Goal: Answer question/provide support: Share knowledge or assist other users

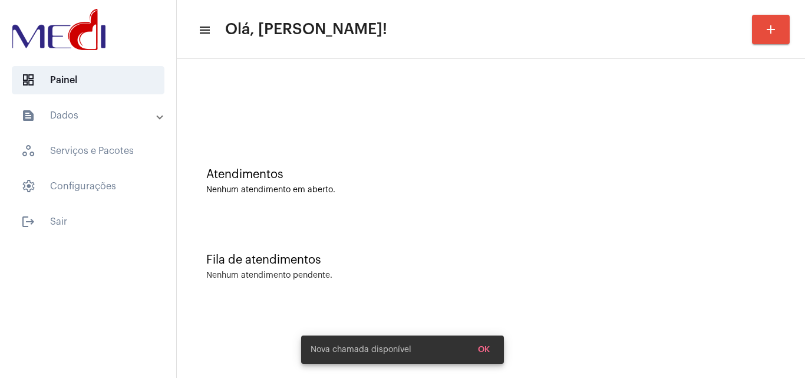
click at [431, 279] on div "Nenhum atendimento pendente." at bounding box center [490, 275] width 569 height 9
click at [473, 263] on div "Fila de atendimentos" at bounding box center [490, 259] width 569 height 13
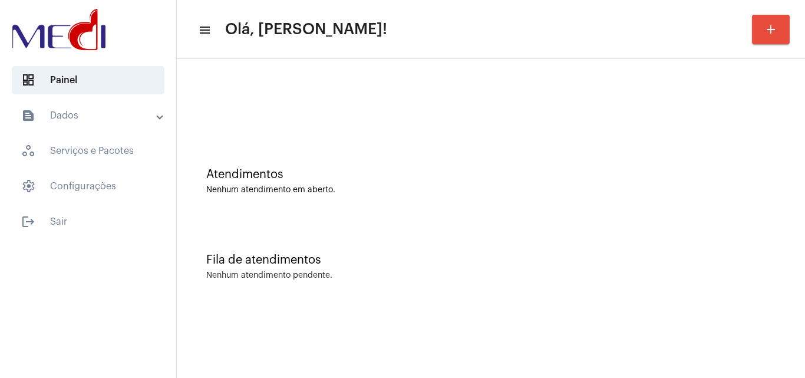
click at [587, 288] on div "Fila de atendimentos Nenhum atendimento pendente." at bounding box center [491, 260] width 617 height 85
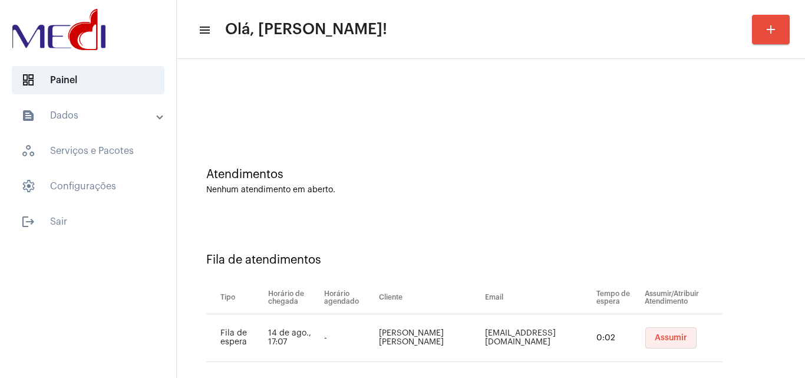
click at [645, 339] on button "Assumir" at bounding box center [670, 337] width 51 height 21
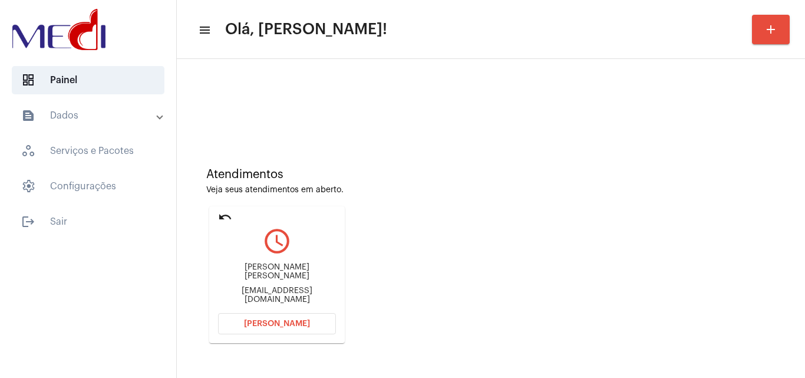
scroll to position [83, 0]
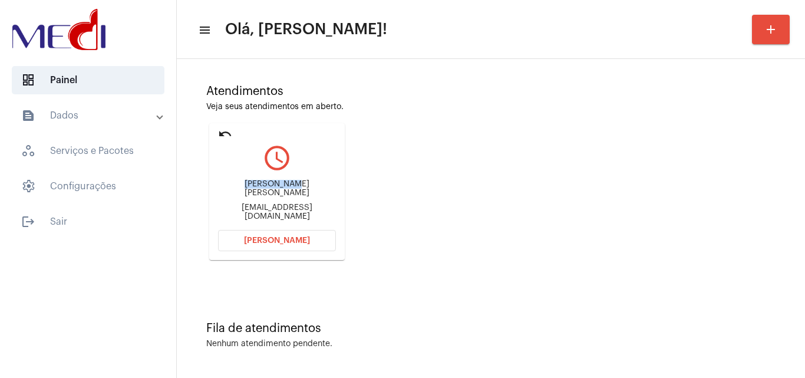
drag, startPoint x: 232, startPoint y: 185, endPoint x: 285, endPoint y: 190, distance: 53.3
click at [285, 190] on div "Fernando novaes dias Fermoldplasticos@gmail.com" at bounding box center [277, 200] width 118 height 53
copy div "Fernando no"
click at [262, 237] on span "Abrir Chamada" at bounding box center [277, 240] width 66 height 8
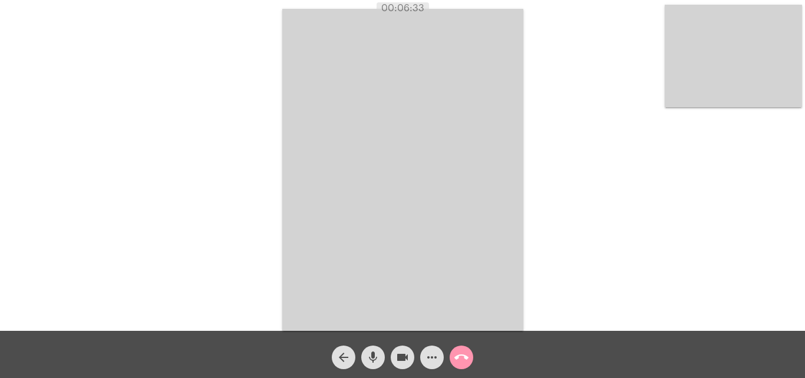
click at [462, 359] on mat-icon "call_end" at bounding box center [461, 357] width 14 height 14
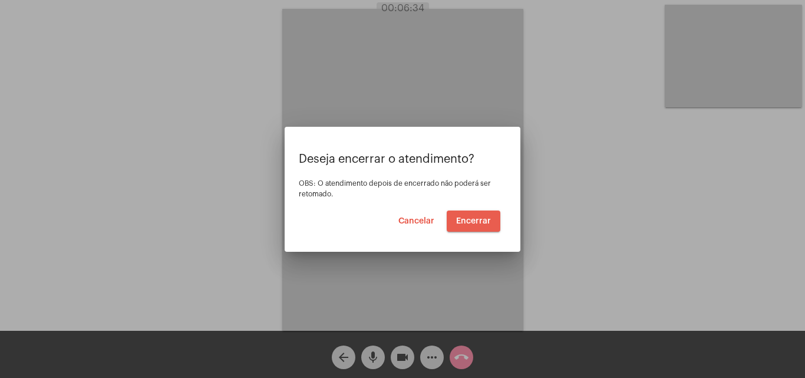
click at [485, 216] on button "Encerrar" at bounding box center [474, 220] width 54 height 21
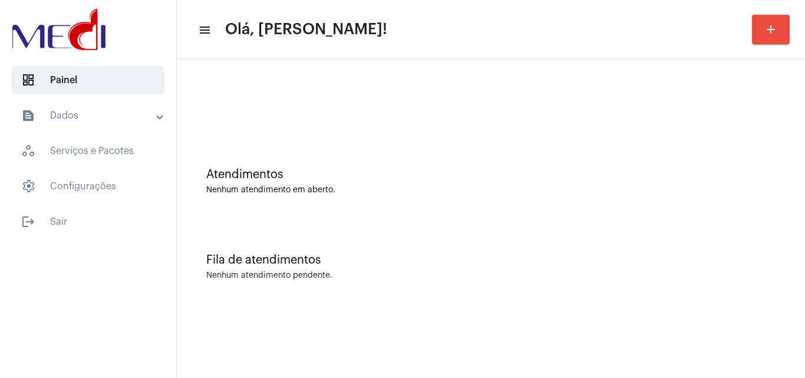
click at [411, 225] on div "Fila de atendimentos Nenhum atendimento pendente." at bounding box center [491, 260] width 617 height 85
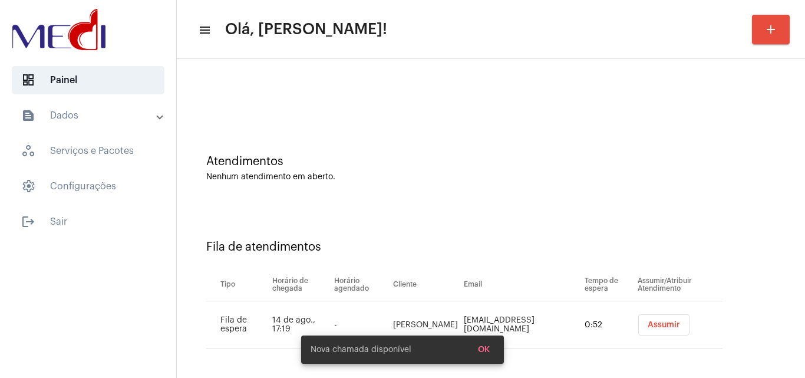
scroll to position [16, 0]
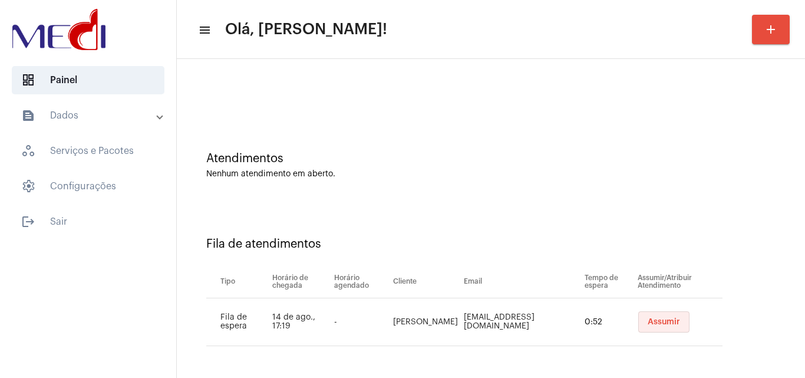
click at [650, 318] on span "Assumir" at bounding box center [664, 322] width 32 height 8
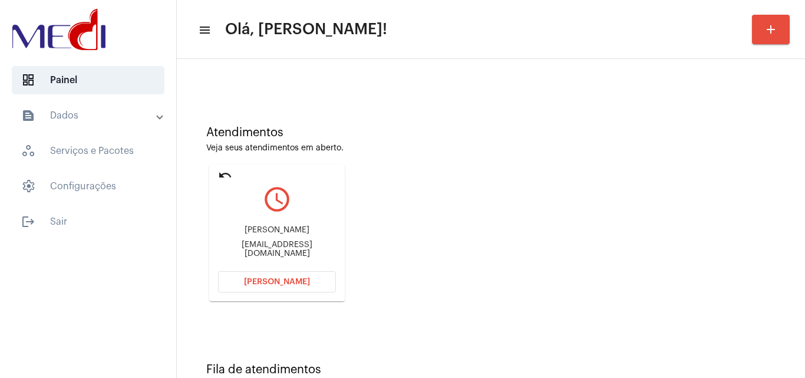
scroll to position [83, 0]
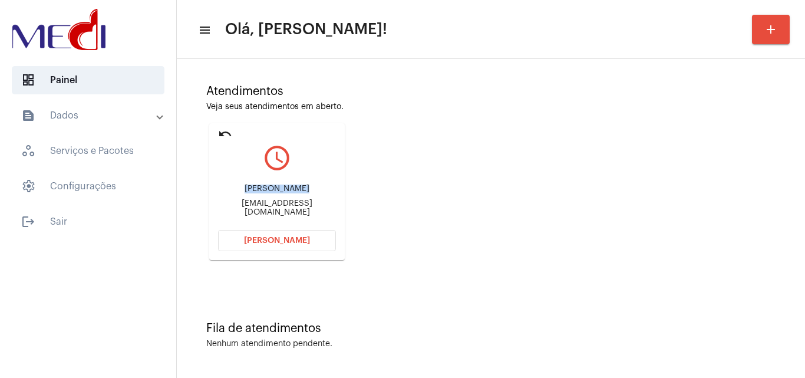
drag, startPoint x: 233, startPoint y: 190, endPoint x: 279, endPoint y: 185, distance: 45.8
click at [285, 191] on div "Airton Pereira Duarte" at bounding box center [277, 189] width 118 height 9
copy div "Airton Pereir"
click at [249, 238] on span "[PERSON_NAME]" at bounding box center [277, 240] width 66 height 8
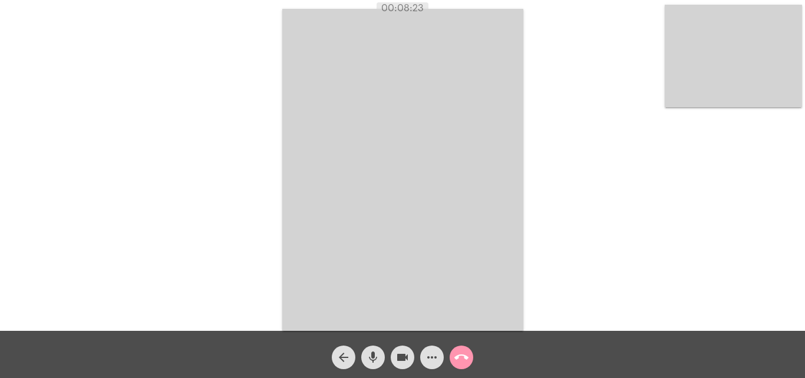
click at [459, 363] on mat-icon "call_end" at bounding box center [461, 357] width 14 height 14
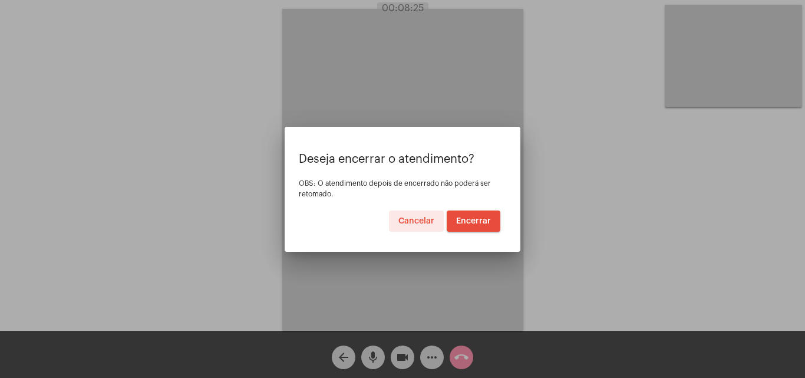
click at [473, 216] on button "Encerrar" at bounding box center [474, 220] width 54 height 21
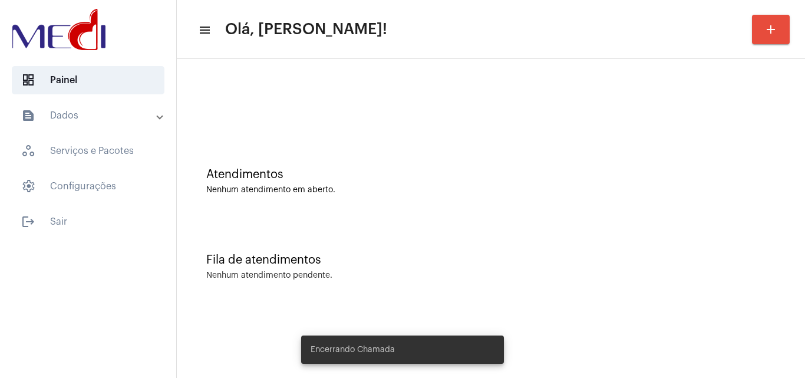
click at [364, 232] on div "Fila de atendimentos Nenhum atendimento pendente." at bounding box center [491, 260] width 617 height 85
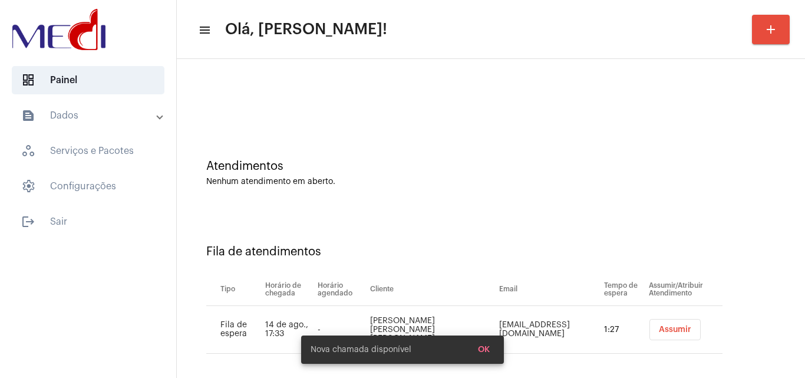
scroll to position [16, 0]
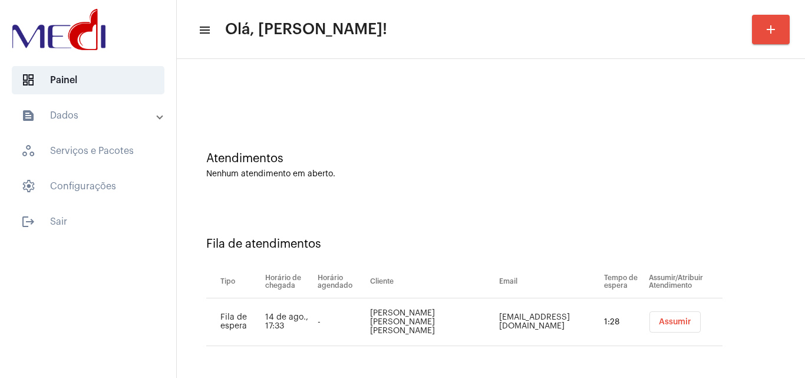
click at [663, 321] on span "Assumir" at bounding box center [675, 322] width 32 height 8
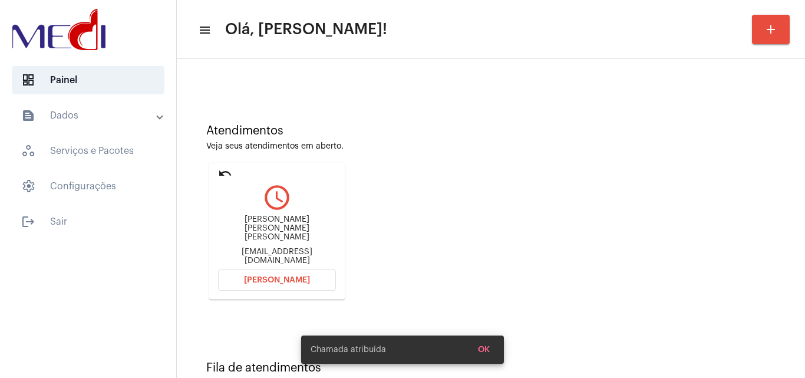
scroll to position [59, 0]
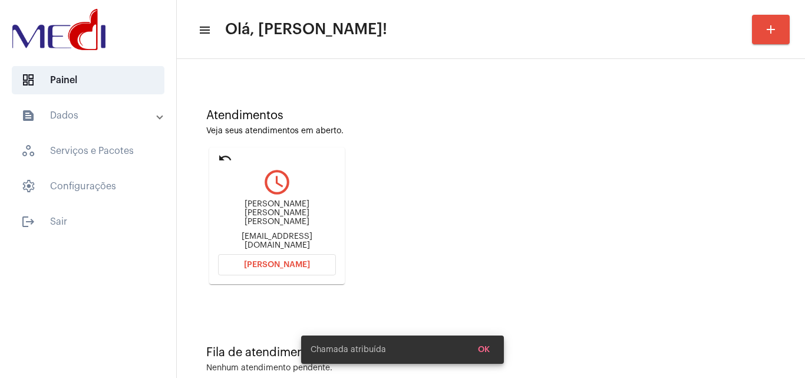
drag, startPoint x: 223, startPoint y: 207, endPoint x: 298, endPoint y: 218, distance: 76.2
click at [298, 218] on div "Monick Victoria Santos da Mata Miranda jocicleyton83@gmail.com" at bounding box center [277, 224] width 118 height 53
copy div "Monick Victoria Santos da Mata Mirand"
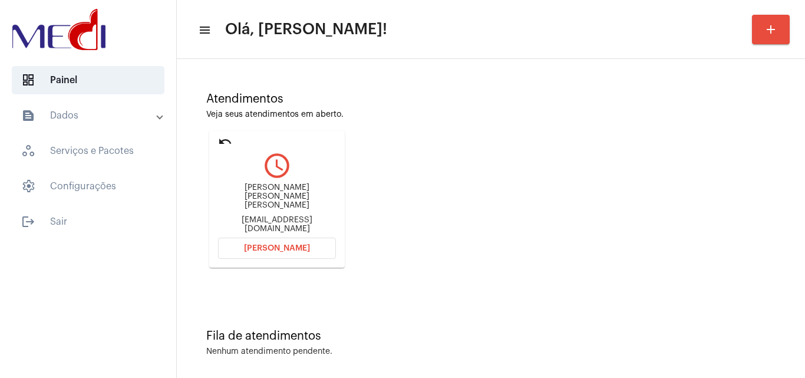
scroll to position [83, 0]
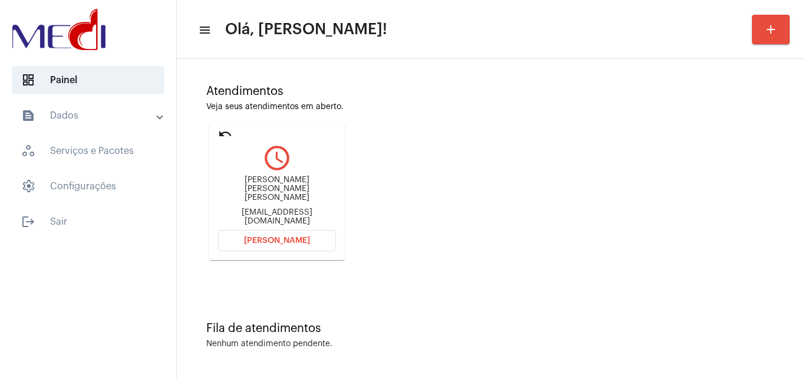
drag, startPoint x: 225, startPoint y: 210, endPoint x: 249, endPoint y: 210, distance: 24.2
click at [249, 210] on div "jocicleyton83@gmail.com" at bounding box center [277, 217] width 118 height 18
copy div "jocicl"
click at [419, 291] on div "Fila de atendimentos Nenhum atendimento pendente." at bounding box center [491, 328] width 617 height 85
click at [227, 137] on mat-icon "undo" at bounding box center [225, 134] width 14 height 14
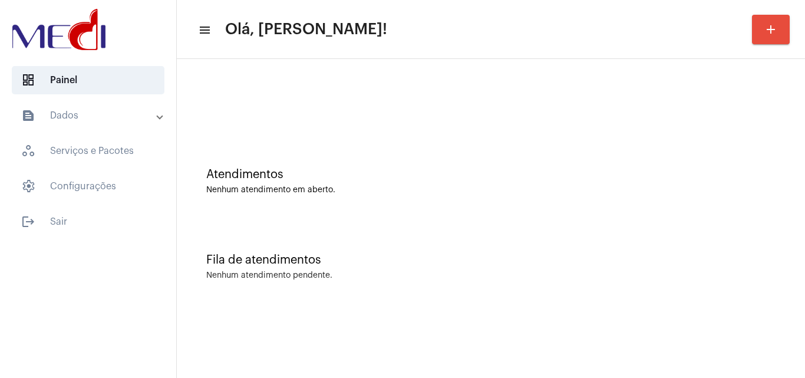
scroll to position [0, 0]
click at [365, 228] on div "Fila de atendimentos Nenhum atendimento pendente." at bounding box center [491, 260] width 617 height 85
click at [338, 240] on div "Fila de atendimentos Nenhum atendimento pendente." at bounding box center [491, 260] width 617 height 85
click at [368, 193] on div "Nenhum atendimento em aberto." at bounding box center [490, 190] width 569 height 9
click at [332, 167] on div "Atendimentos Nenhum atendimento em aberto." at bounding box center [491, 175] width 617 height 85
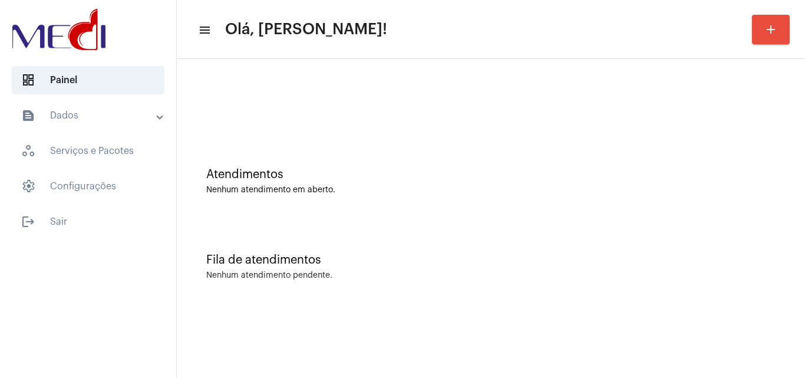
click at [374, 211] on div "Atendimentos Nenhum atendimento em aberto." at bounding box center [491, 175] width 617 height 85
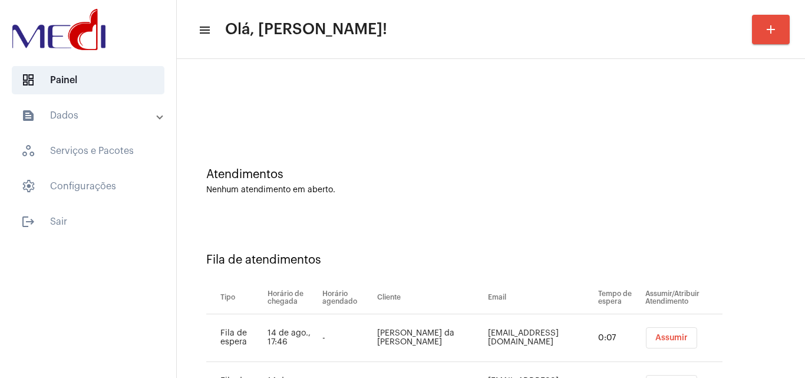
scroll to position [64, 0]
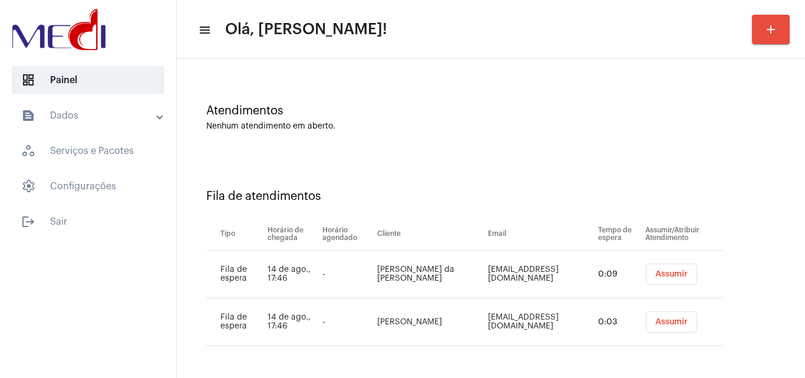
click at [680, 322] on button "Assumir" at bounding box center [671, 321] width 51 height 21
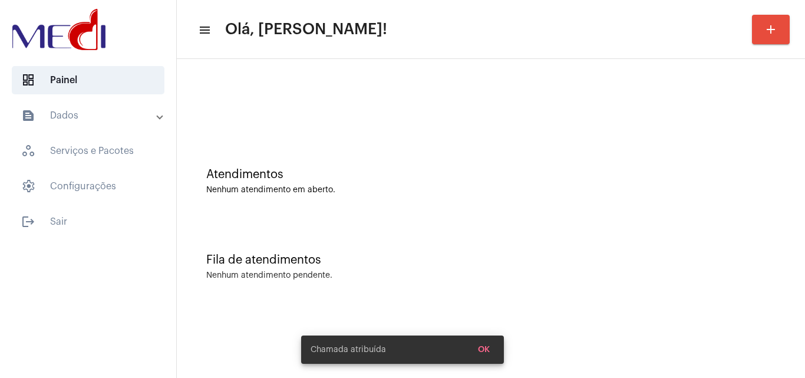
scroll to position [0, 0]
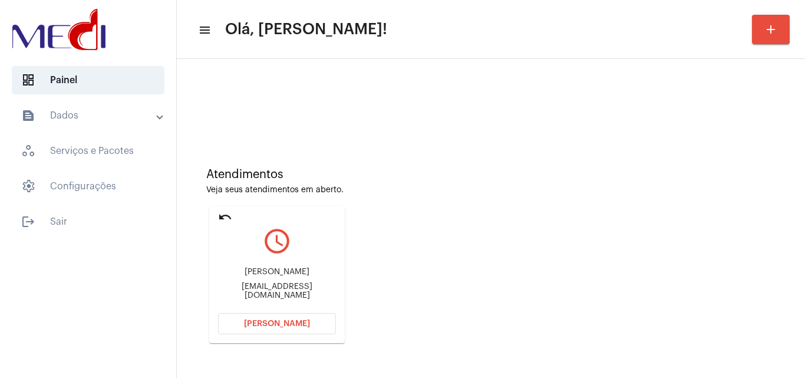
drag, startPoint x: 244, startPoint y: 274, endPoint x: 302, endPoint y: 274, distance: 57.8
click at [301, 274] on div "Betiane Ferreira" at bounding box center [277, 272] width 118 height 9
copy div "Betiane Ferrei"
click at [370, 204] on div "Atendimentos Veja seus atendimentos em aberto. undo query_builder Betiane Ferre…" at bounding box center [491, 251] width 617 height 237
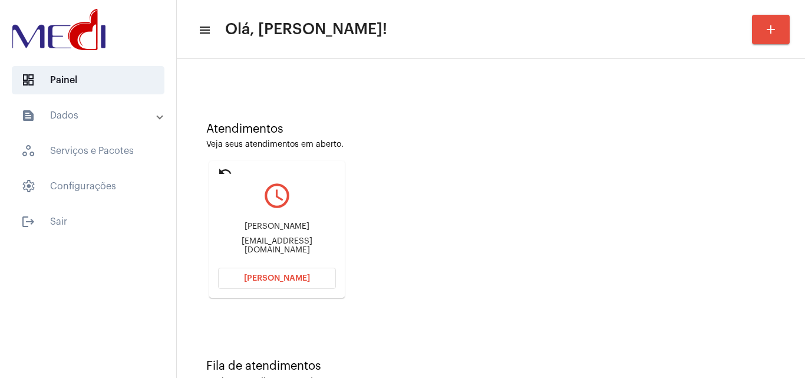
scroll to position [83, 0]
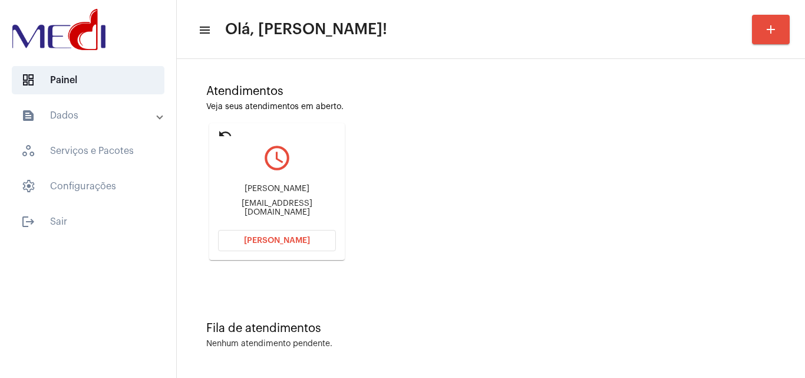
click at [243, 235] on button "[PERSON_NAME]" at bounding box center [277, 240] width 118 height 21
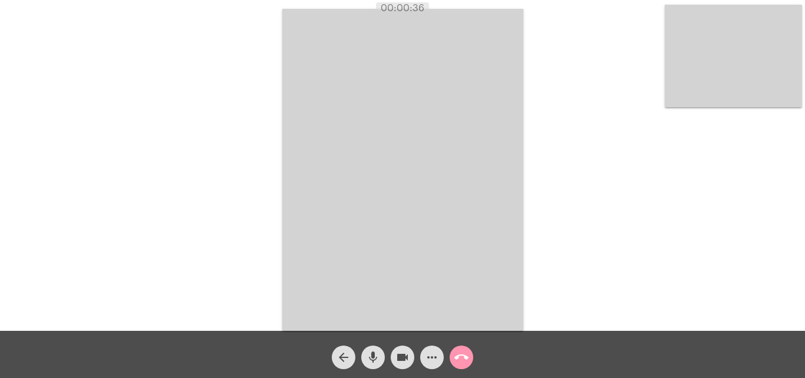
click at [744, 69] on video at bounding box center [733, 56] width 137 height 103
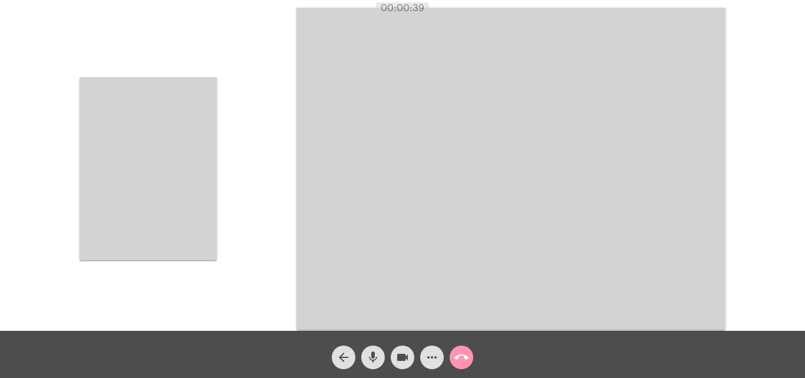
click at [192, 158] on video at bounding box center [148, 168] width 137 height 183
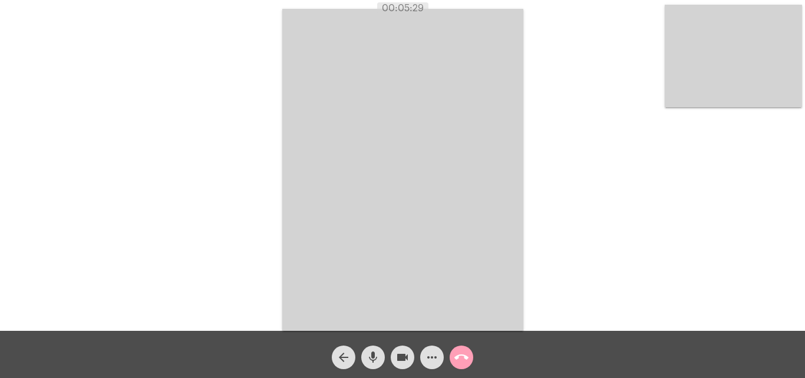
click at [462, 358] on mat-icon "call_end" at bounding box center [461, 357] width 14 height 14
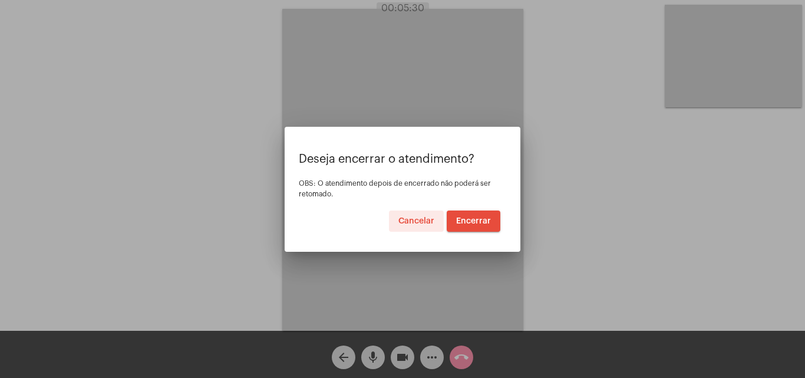
click at [469, 223] on span "Encerrar" at bounding box center [473, 221] width 35 height 8
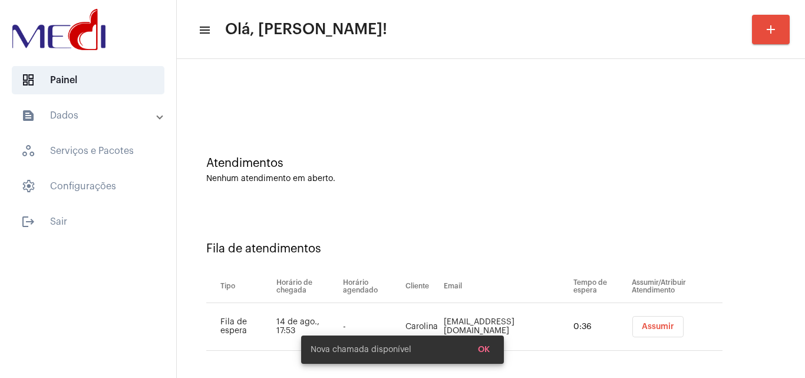
scroll to position [16, 0]
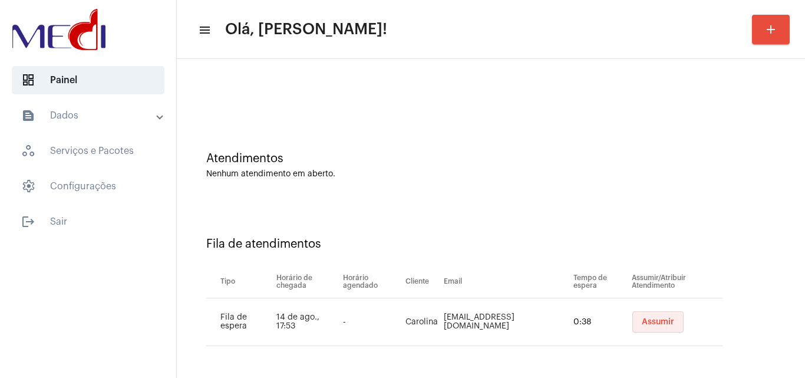
click at [642, 323] on span "Assumir" at bounding box center [658, 322] width 32 height 8
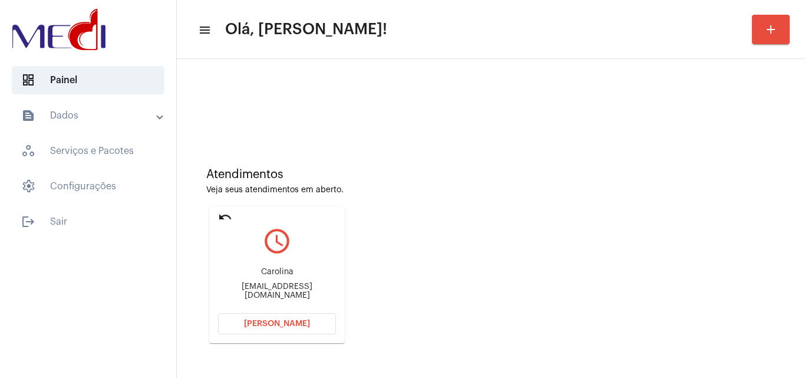
scroll to position [83, 0]
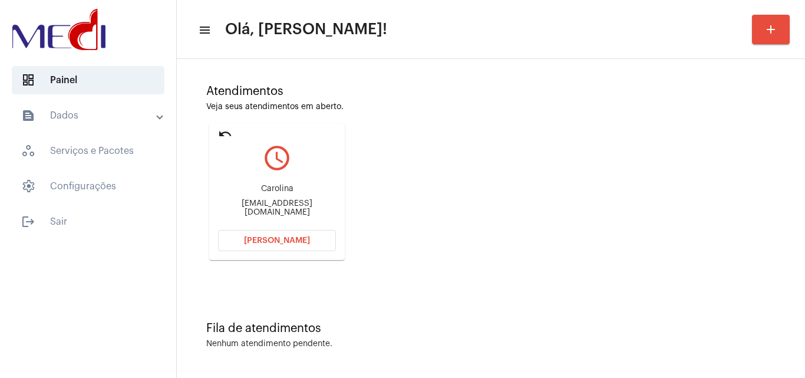
drag, startPoint x: 258, startPoint y: 205, endPoint x: 266, endPoint y: 205, distance: 8.8
click at [266, 205] on div "Ck_souza@hotmail.com" at bounding box center [277, 208] width 118 height 18
click at [292, 236] on button "Abrir Chamada" at bounding box center [277, 240] width 118 height 21
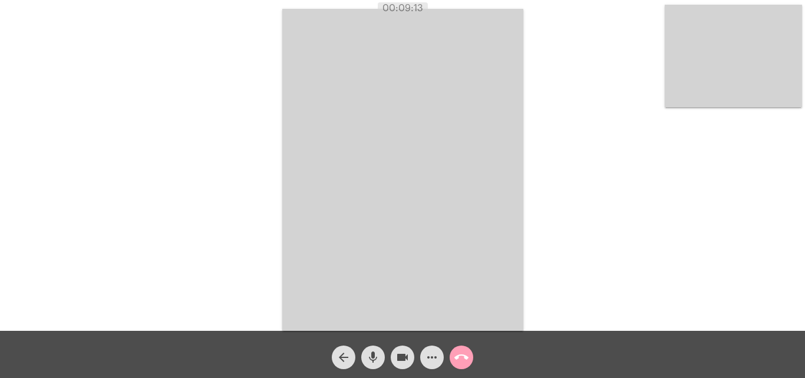
click at [456, 353] on mat-icon "call_end" at bounding box center [461, 357] width 14 height 14
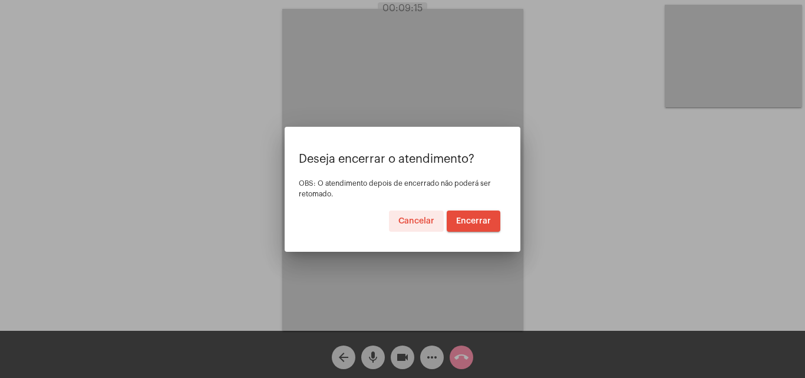
click at [474, 225] on button "Encerrar" at bounding box center [474, 220] width 54 height 21
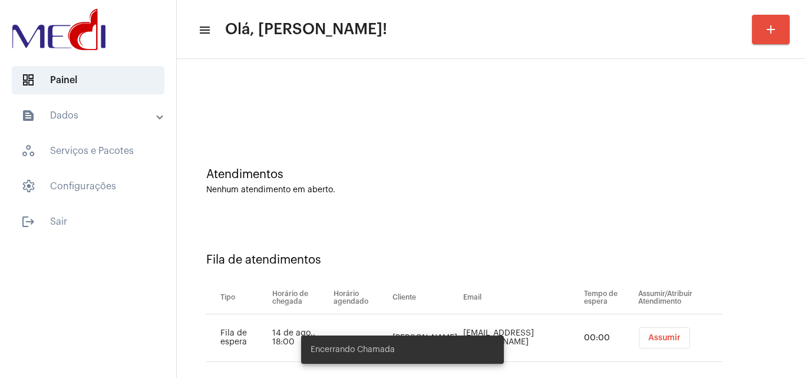
click at [470, 225] on div "Fila de atendimentos Tipo Horário de chegada Horário agendado Cliente Email Tem…" at bounding box center [491, 303] width 617 height 170
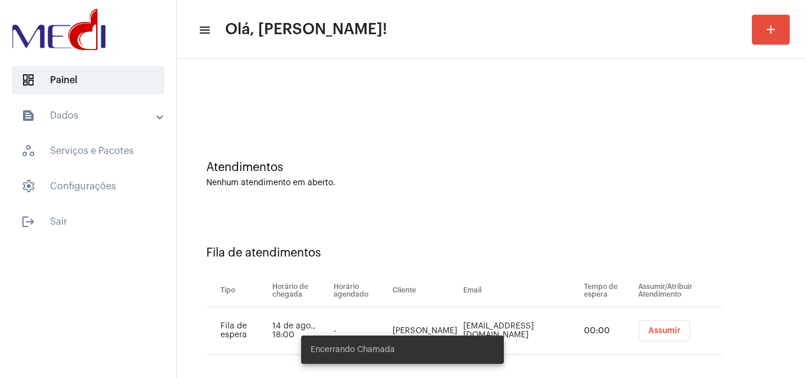
scroll to position [16, 0]
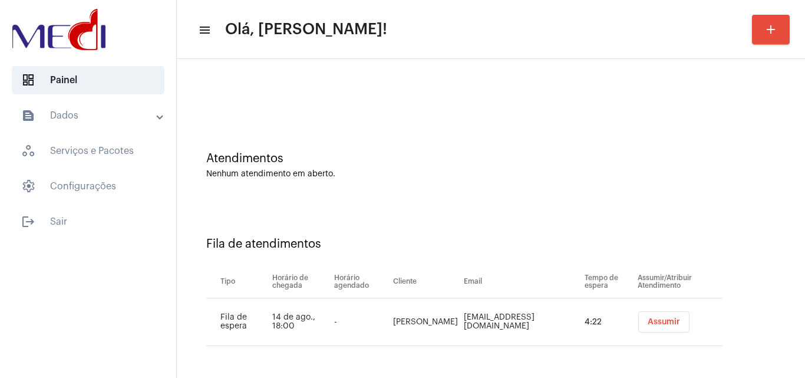
click at [650, 324] on span "Assumir" at bounding box center [664, 322] width 32 height 8
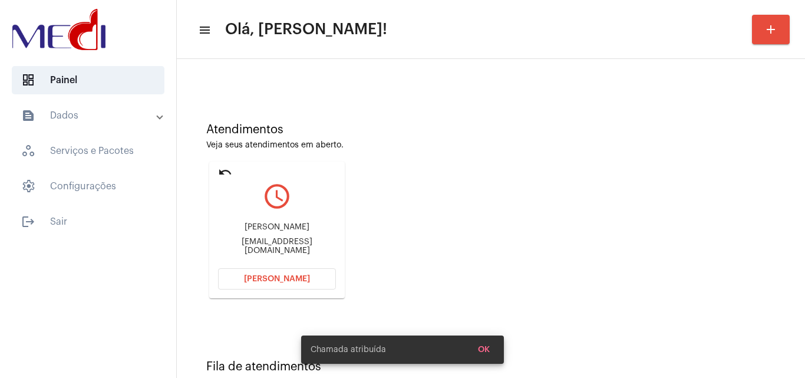
scroll to position [83, 0]
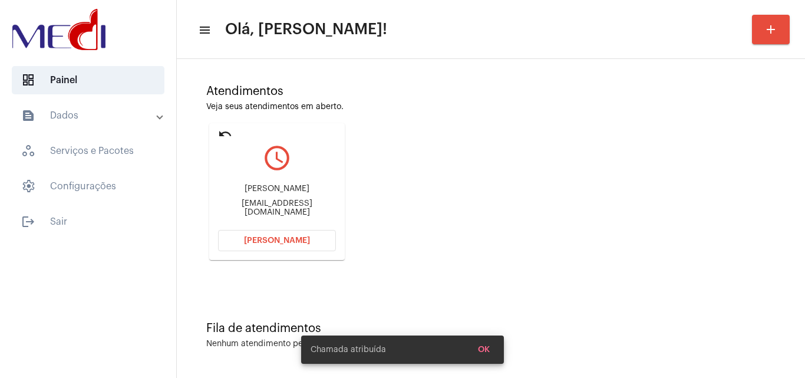
drag, startPoint x: 262, startPoint y: 196, endPoint x: 304, endPoint y: 190, distance: 42.3
click at [304, 190] on div "Felipe de Aguiar Eberlin" at bounding box center [277, 189] width 118 height 9
copy div "Felipe de Aguiar Eb"
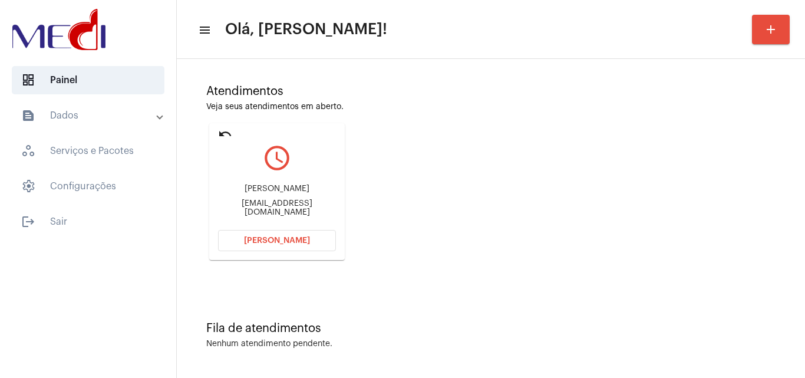
click at [260, 238] on span "Abrir Chamada" at bounding box center [277, 240] width 66 height 8
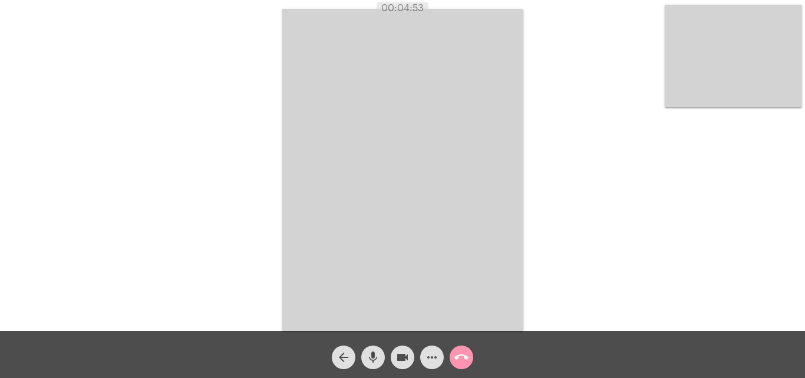
click at [460, 359] on mat-icon "call_end" at bounding box center [461, 357] width 14 height 14
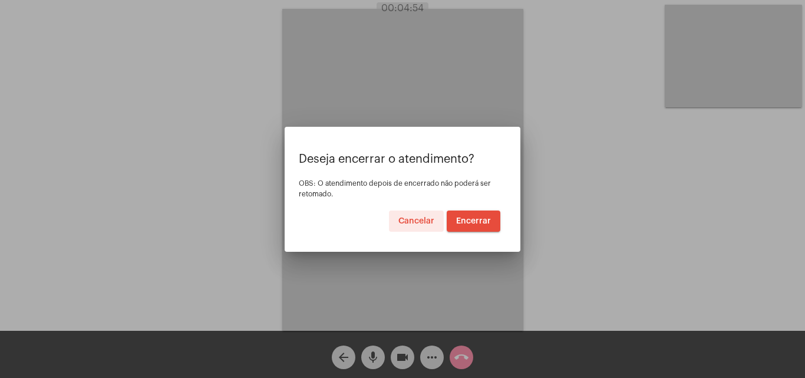
click at [473, 221] on span "Encerrar" at bounding box center [473, 221] width 35 height 8
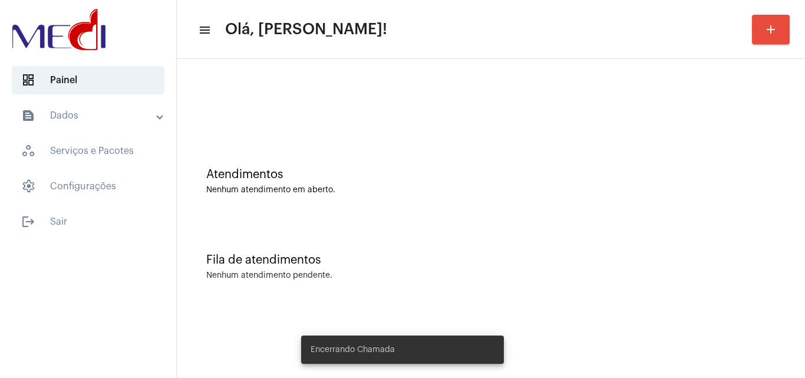
click at [387, 207] on div "Atendimentos Nenhum atendimento em aberto." at bounding box center [491, 175] width 617 height 85
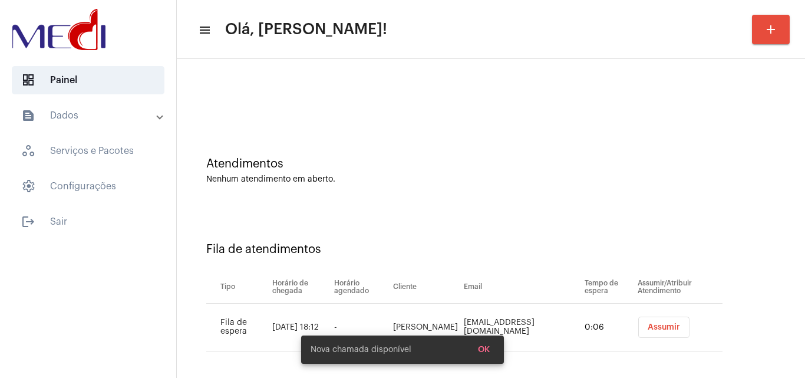
scroll to position [16, 0]
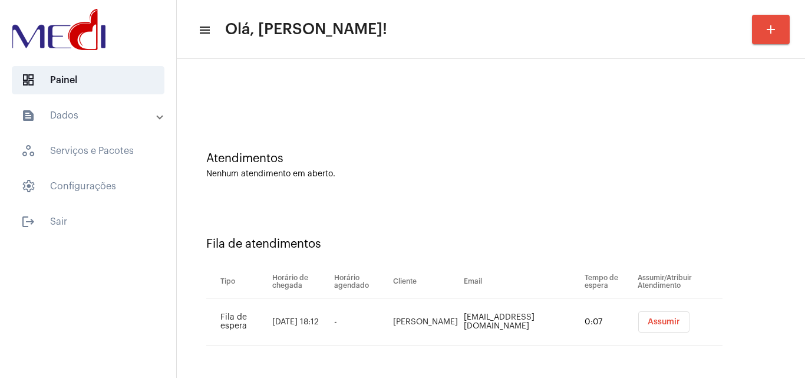
click at [648, 324] on span "Assumir" at bounding box center [664, 322] width 32 height 8
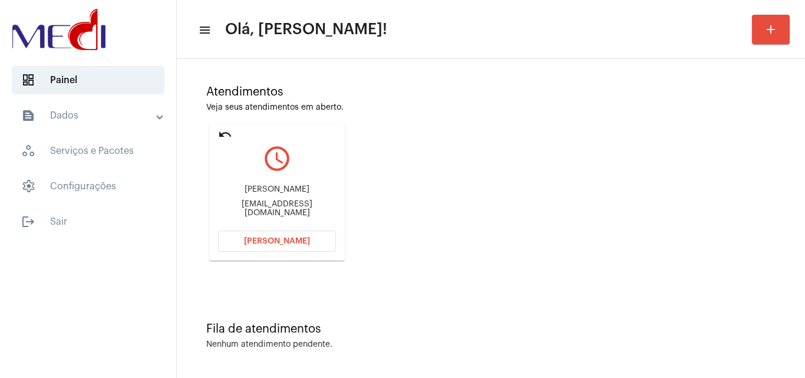
scroll to position [83, 0]
drag, startPoint x: 231, startPoint y: 192, endPoint x: 301, endPoint y: 186, distance: 70.4
click at [301, 186] on div "Higor da Silva Cunha higordasilvacunha17@gmail.com" at bounding box center [277, 200] width 118 height 53
copy div "Higor da Silva Cu"
click at [258, 240] on span "Abrir Chamada" at bounding box center [277, 240] width 66 height 8
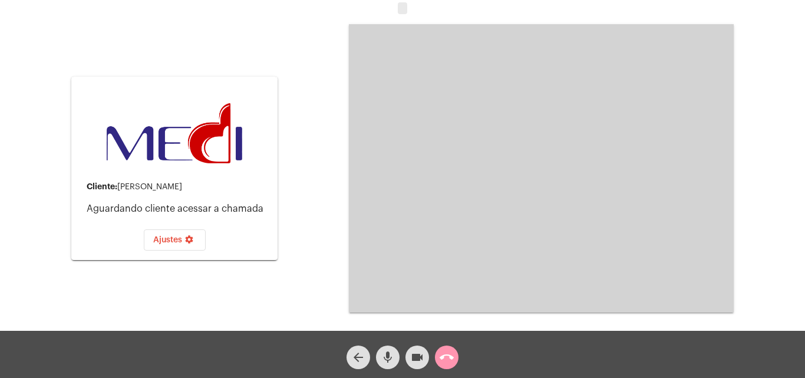
click at [380, 358] on button "mic" at bounding box center [388, 357] width 24 height 24
click at [446, 360] on mat-icon "call_end" at bounding box center [447, 357] width 14 height 14
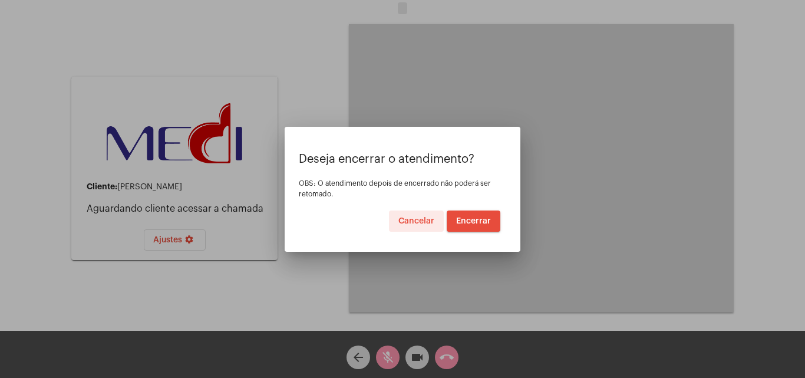
click at [469, 219] on span "Encerrar" at bounding box center [473, 221] width 35 height 8
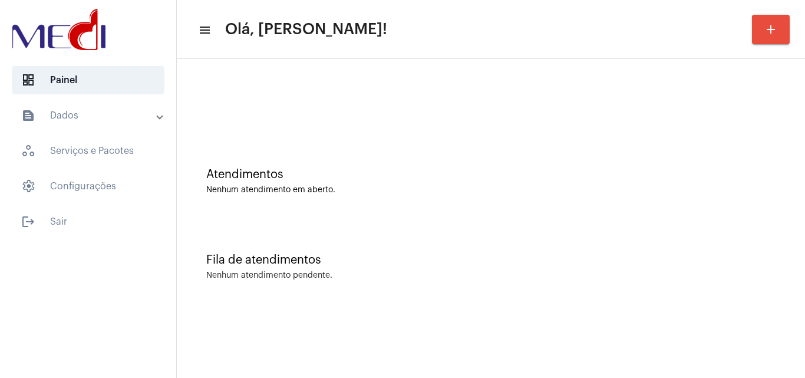
click at [325, 185] on div "Atendimentos Nenhum atendimento em aberto." at bounding box center [490, 181] width 569 height 27
click at [331, 187] on div "Nenhum atendimento em aberto." at bounding box center [490, 190] width 569 height 9
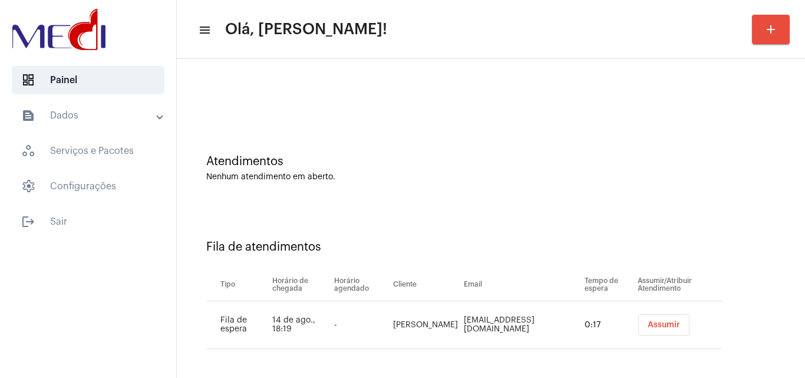
scroll to position [16, 0]
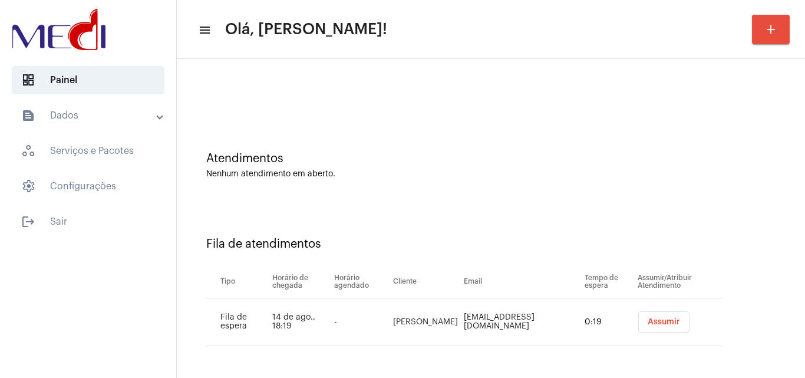
drag, startPoint x: 393, startPoint y: 315, endPoint x: 420, endPoint y: 325, distance: 28.7
click at [420, 325] on td "[PERSON_NAME]" at bounding box center [425, 322] width 71 height 48
copy td "[PERSON_NAME]"
click at [656, 324] on span "Assumir" at bounding box center [664, 322] width 32 height 8
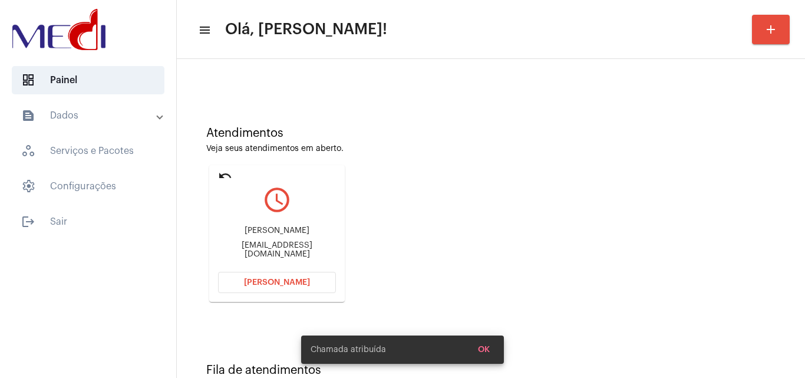
scroll to position [83, 0]
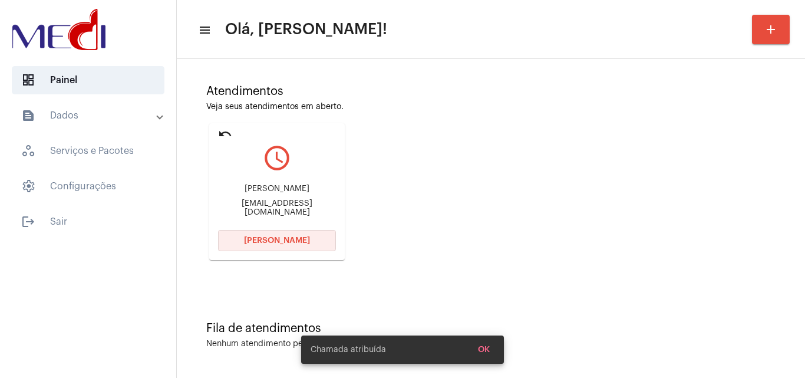
click at [261, 243] on span "Abrir Chamada" at bounding box center [277, 240] width 66 height 8
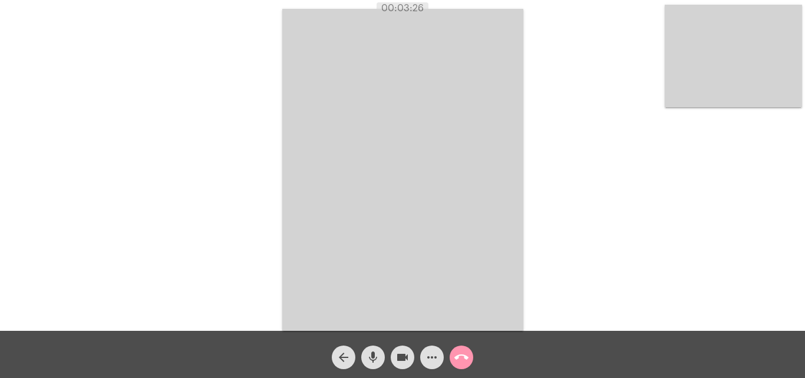
click at [457, 357] on mat-icon "call_end" at bounding box center [461, 357] width 14 height 14
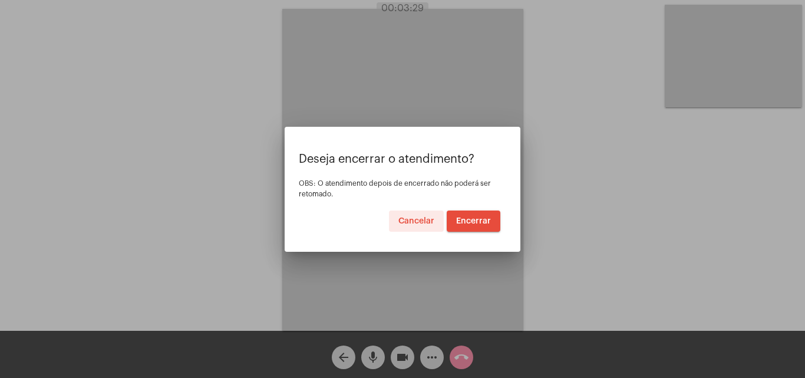
click at [477, 216] on button "Encerrar" at bounding box center [474, 220] width 54 height 21
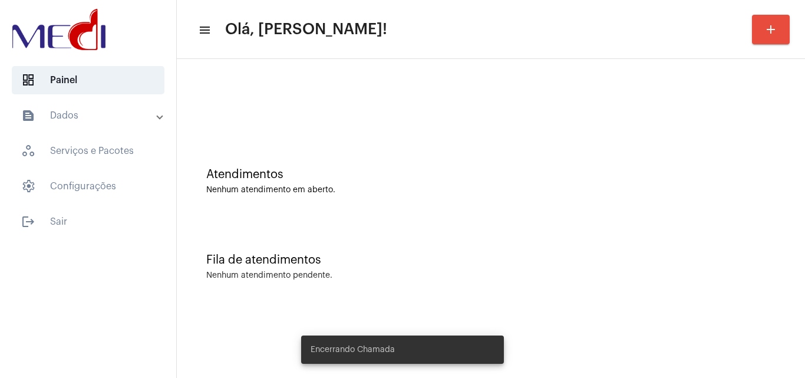
drag, startPoint x: 381, startPoint y: 121, endPoint x: 391, endPoint y: 109, distance: 15.9
click at [383, 118] on div at bounding box center [491, 99] width 617 height 68
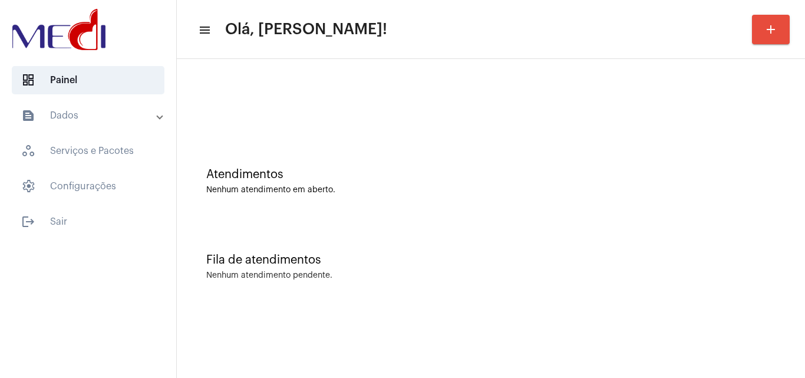
click at [377, 200] on div "Atendimentos Nenhum atendimento em aberto." at bounding box center [491, 175] width 617 height 85
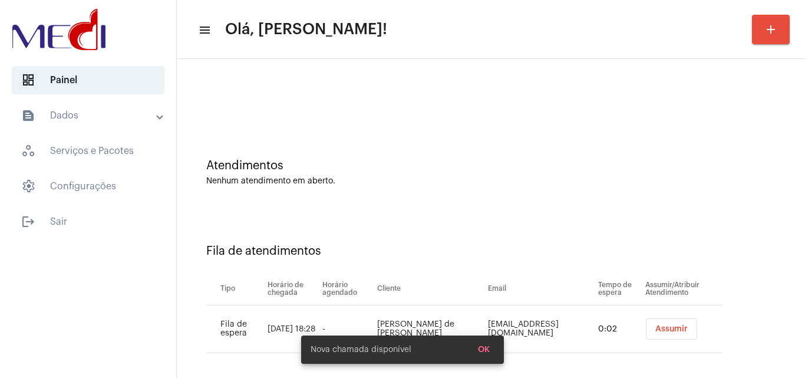
scroll to position [16, 0]
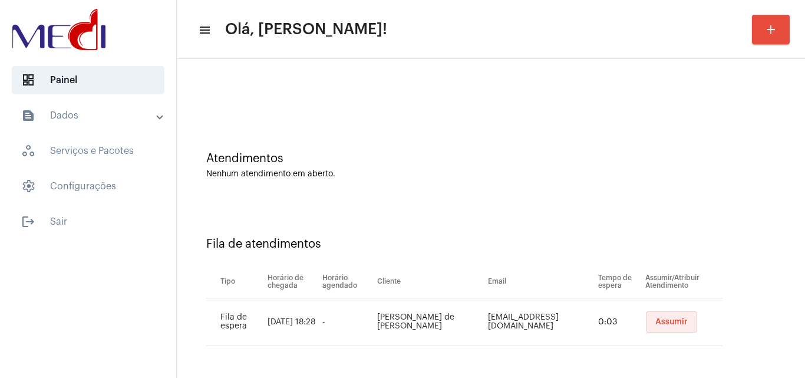
click at [663, 330] on button "Assumir" at bounding box center [671, 321] width 51 height 21
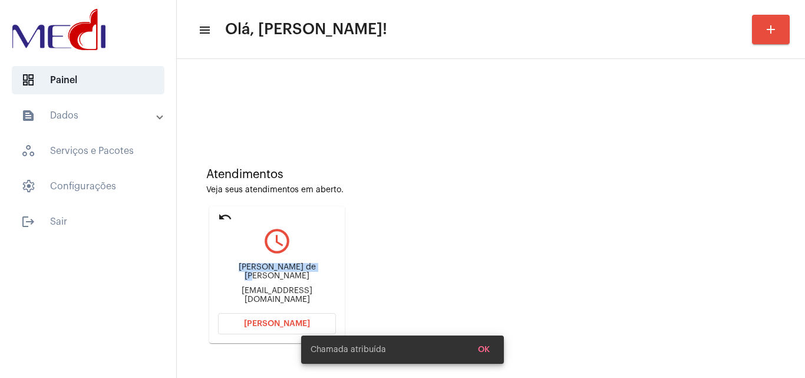
drag, startPoint x: 223, startPoint y: 272, endPoint x: 304, endPoint y: 282, distance: 81.4
click at [304, 282] on div "Ariele Gomes de Jesus Rios arielerios8@gmail.com" at bounding box center [277, 283] width 118 height 53
copy div "Ariele Gomes de Jes"
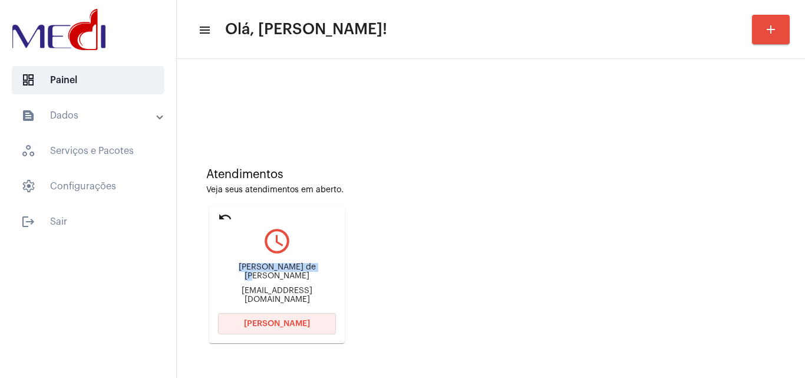
click at [264, 324] on span "[PERSON_NAME]" at bounding box center [277, 323] width 66 height 8
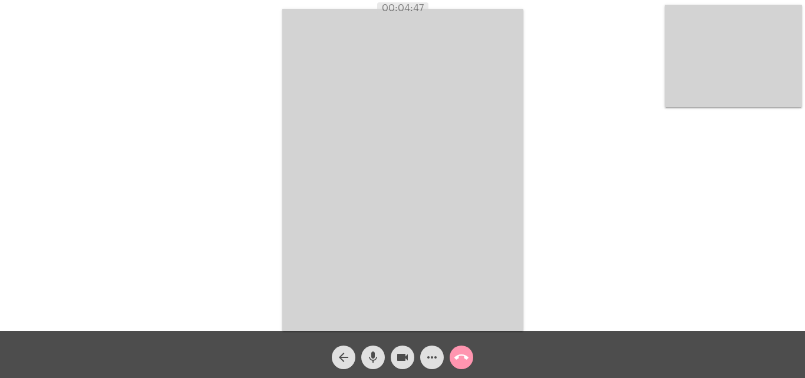
click at [458, 357] on mat-icon "call_end" at bounding box center [461, 357] width 14 height 14
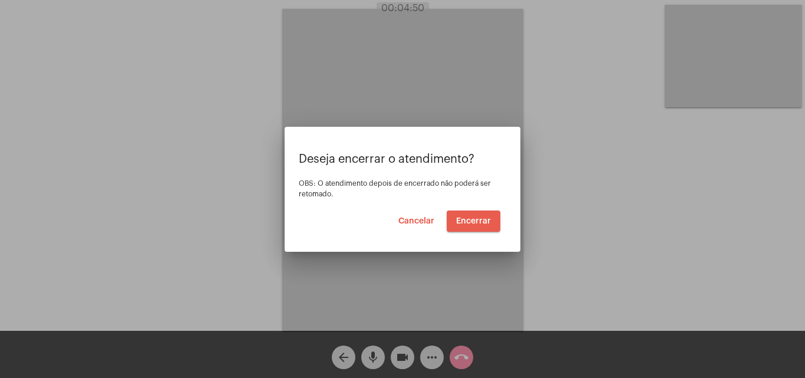
click at [484, 222] on span "Encerrar" at bounding box center [473, 221] width 35 height 8
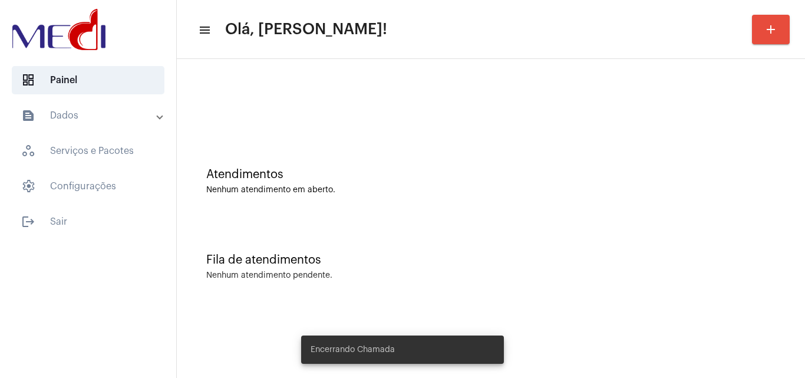
click at [407, 225] on div "Fila de atendimentos Nenhum atendimento pendente." at bounding box center [491, 260] width 617 height 85
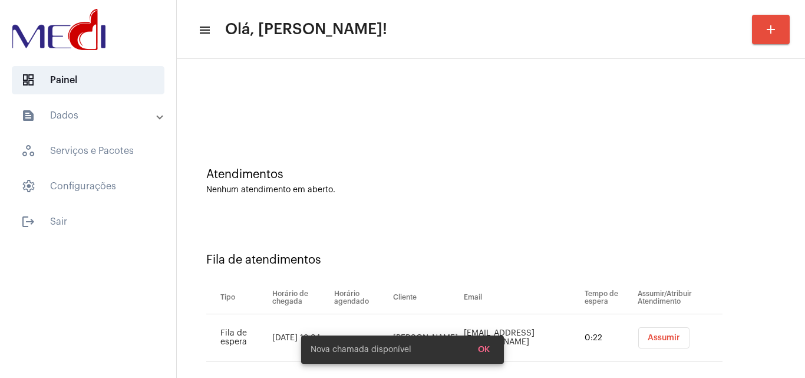
click at [386, 242] on div "Fila de atendimentos Tipo Horário de chegada Horário agendado Cliente Email Tem…" at bounding box center [491, 303] width 617 height 170
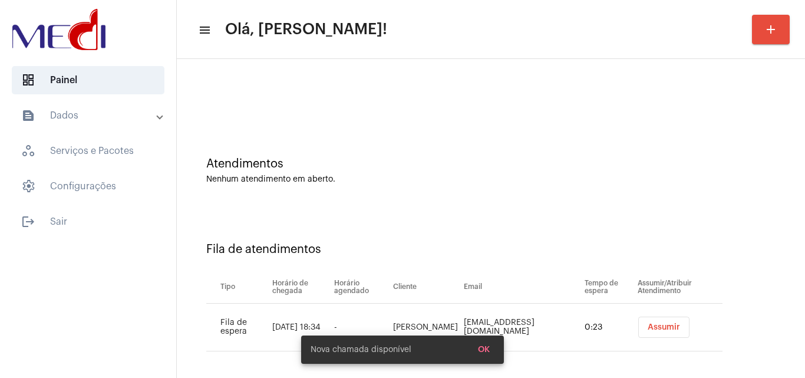
scroll to position [16, 0]
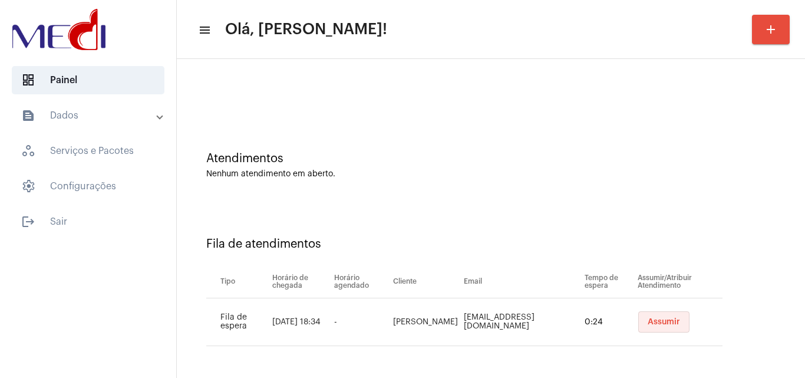
click at [648, 316] on button "Assumir" at bounding box center [663, 321] width 51 height 21
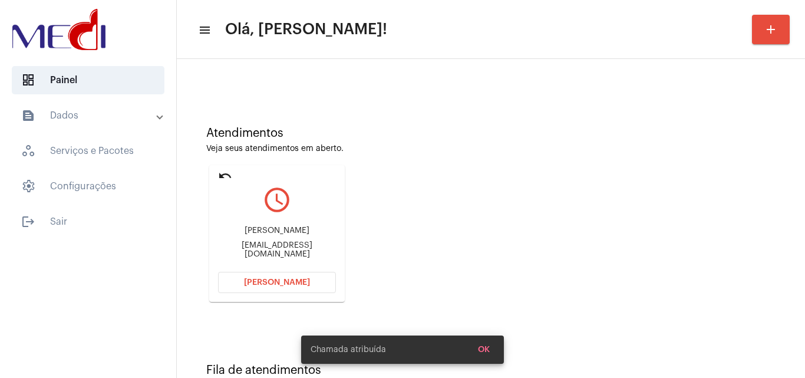
scroll to position [59, 0]
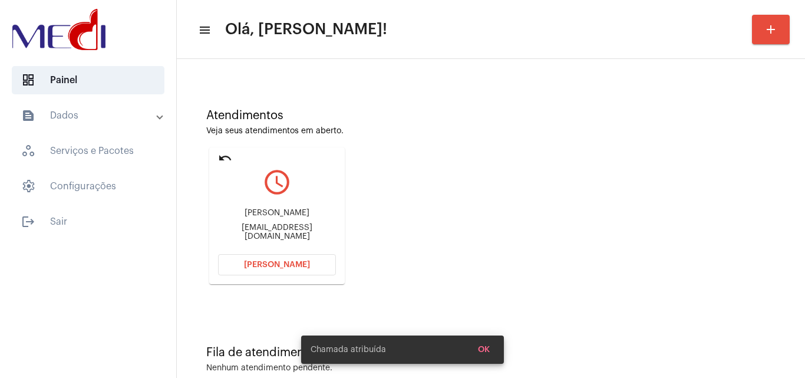
drag, startPoint x: 249, startPoint y: 212, endPoint x: 280, endPoint y: 199, distance: 33.8
click at [290, 223] on div "Lara Ruschel Dralararuschel@gmail.com" at bounding box center [277, 224] width 118 height 53
copy div "Lara Rusc"
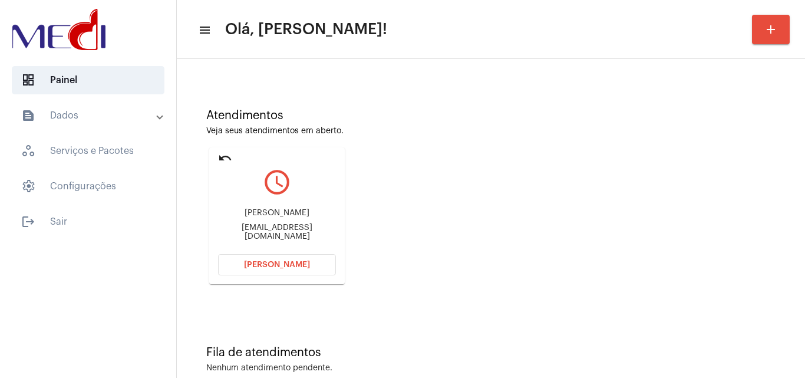
click at [288, 218] on div "Lara Ruschel" at bounding box center [277, 213] width 118 height 9
click at [392, 206] on div "Atendimentos Veja seus atendimentos em aberto. undo query_builder Lara Ruschel …" at bounding box center [491, 192] width 617 height 237
drag, startPoint x: 272, startPoint y: 216, endPoint x: 311, endPoint y: 218, distance: 38.3
click at [311, 218] on div "Lara Ruschel" at bounding box center [277, 213] width 118 height 9
copy div "Ruschel"
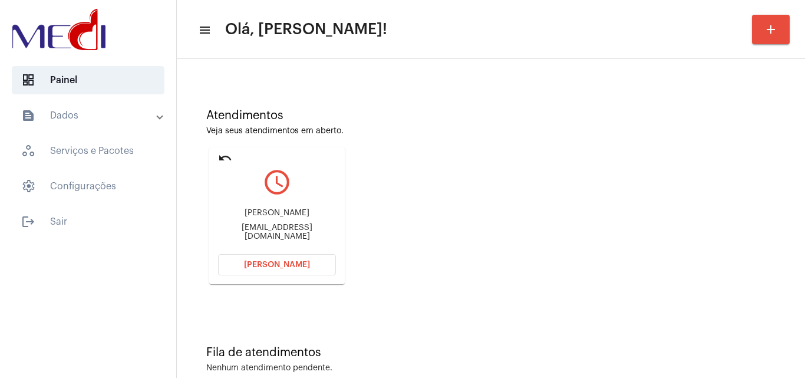
click at [279, 268] on span "[PERSON_NAME]" at bounding box center [277, 265] width 66 height 8
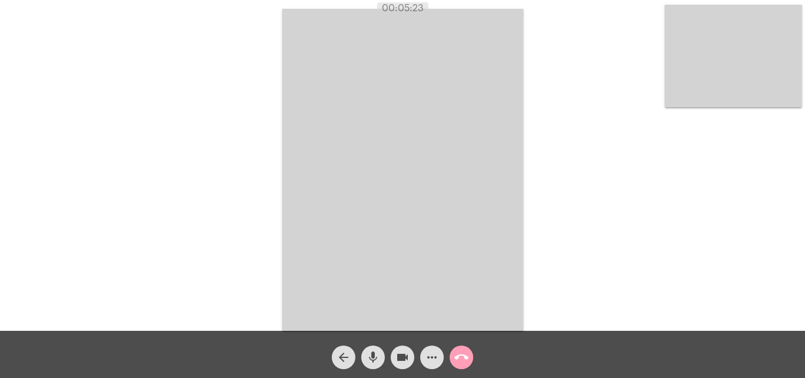
click at [462, 360] on mat-icon "call_end" at bounding box center [461, 357] width 14 height 14
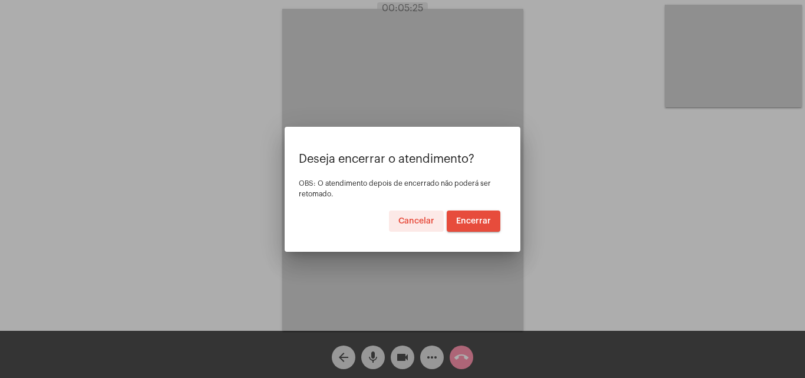
click at [480, 218] on span "Encerrar" at bounding box center [473, 221] width 35 height 8
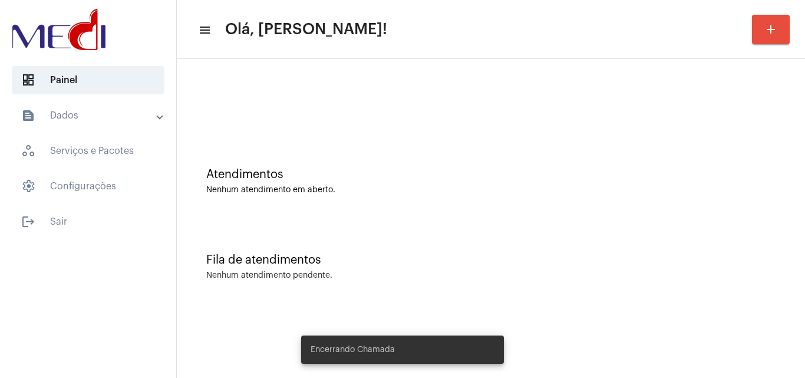
click at [479, 218] on div "Atendimentos Nenhum atendimento em aberto." at bounding box center [491, 175] width 617 height 85
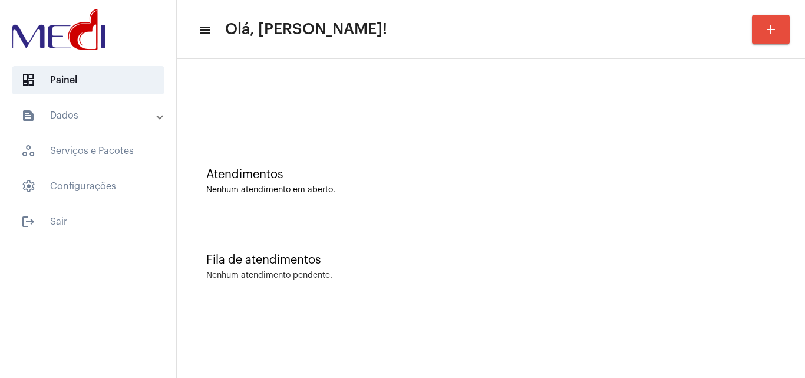
click at [316, 222] on div "Fila de atendimentos Nenhum atendimento pendente." at bounding box center [491, 260] width 617 height 85
click at [452, 258] on div "Fila de atendimentos" at bounding box center [490, 259] width 569 height 13
click at [349, 217] on div "Atendimentos Nenhum atendimento em aberto." at bounding box center [491, 175] width 617 height 85
click at [319, 195] on div "Atendimentos Nenhum atendimento em aberto." at bounding box center [491, 175] width 617 height 85
click at [380, 236] on div "Fila de atendimentos Nenhum atendimento pendente." at bounding box center [491, 260] width 617 height 85
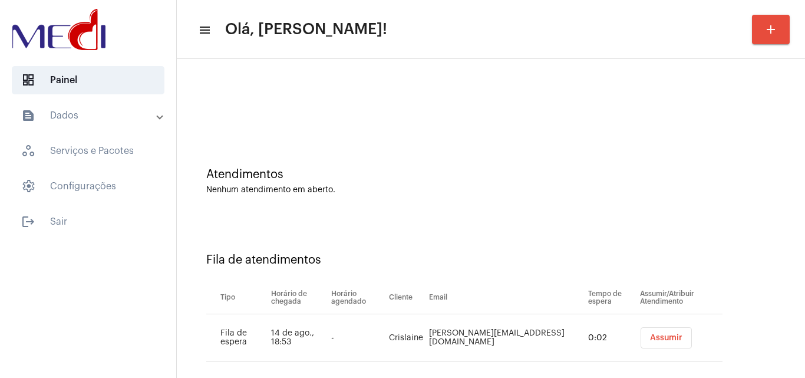
click at [650, 339] on span "Assumir" at bounding box center [666, 338] width 32 height 8
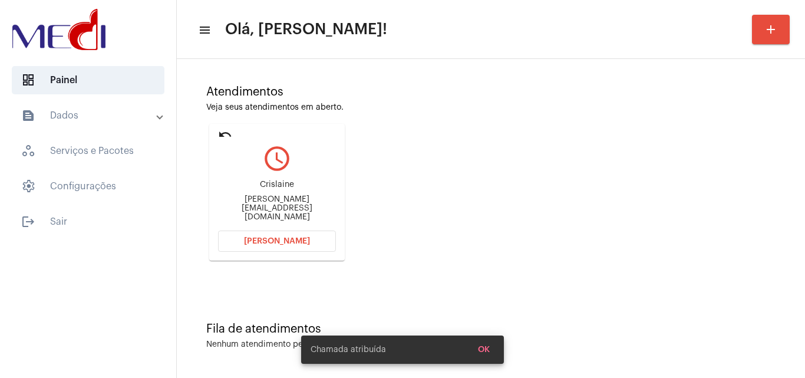
scroll to position [83, 0]
drag, startPoint x: 229, startPoint y: 207, endPoint x: 258, endPoint y: 206, distance: 28.9
click at [258, 206] on mat-card "undo query_builder Crislaine Cris.martins780@hotmail.com Abrir Chamada" at bounding box center [277, 191] width 136 height 137
copy div "Cris.marti"
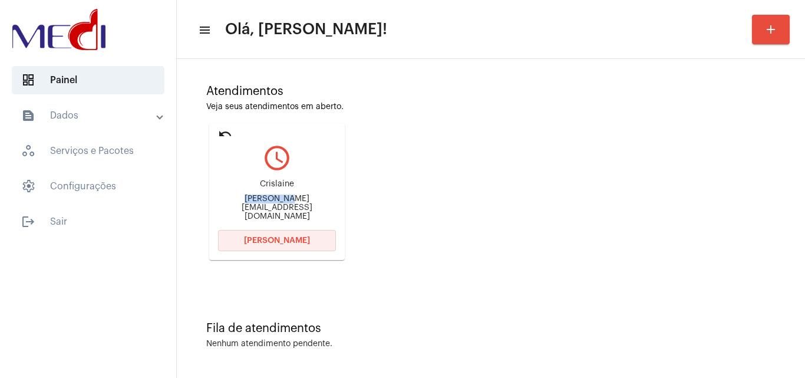
click at [258, 240] on span "Abrir Chamada" at bounding box center [277, 240] width 66 height 8
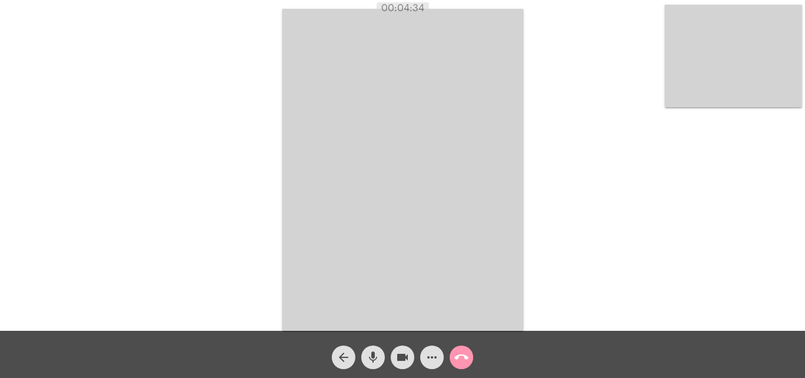
click at [463, 358] on mat-icon "call_end" at bounding box center [461, 357] width 14 height 14
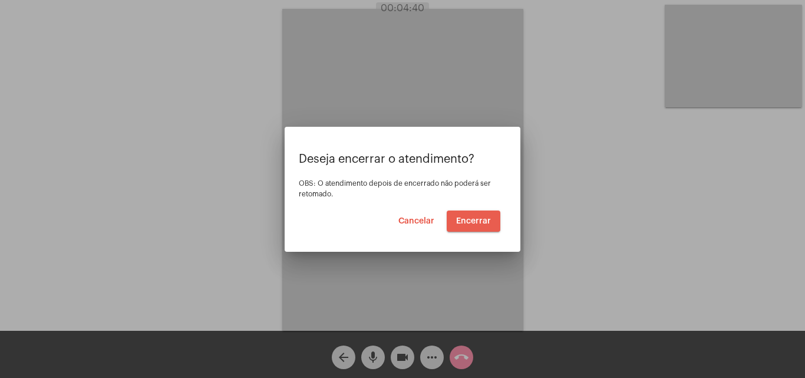
click at [472, 218] on span "Encerrar" at bounding box center [473, 221] width 35 height 8
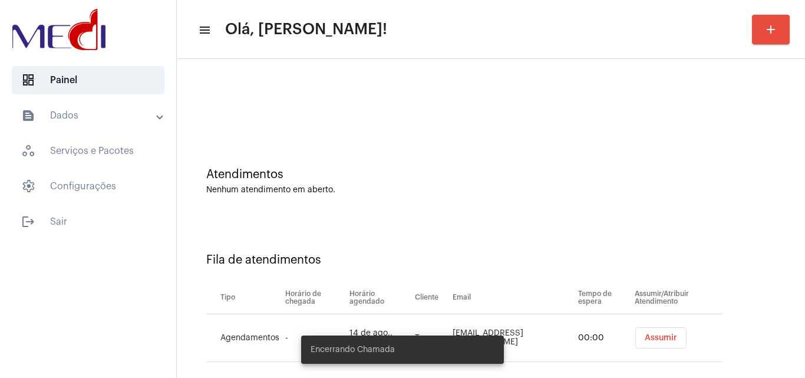
scroll to position [16, 0]
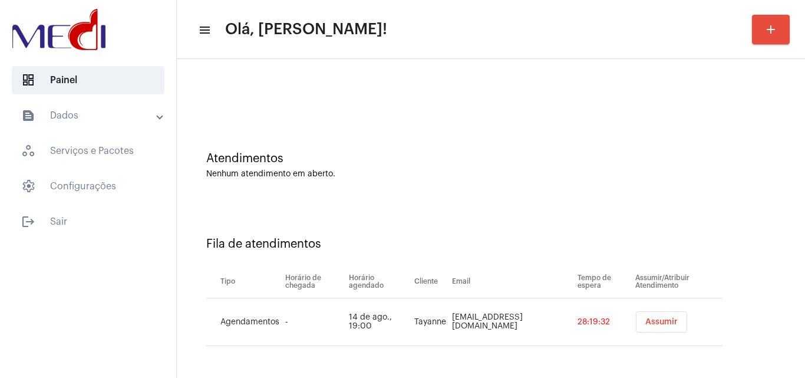
click at [646, 323] on span "Assumir" at bounding box center [661, 322] width 32 height 8
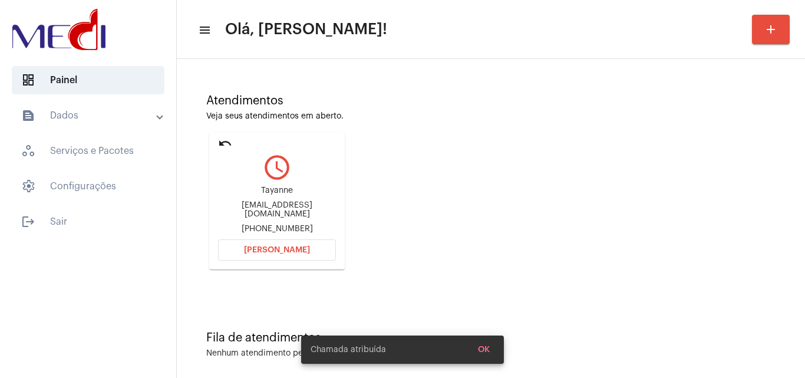
scroll to position [83, 0]
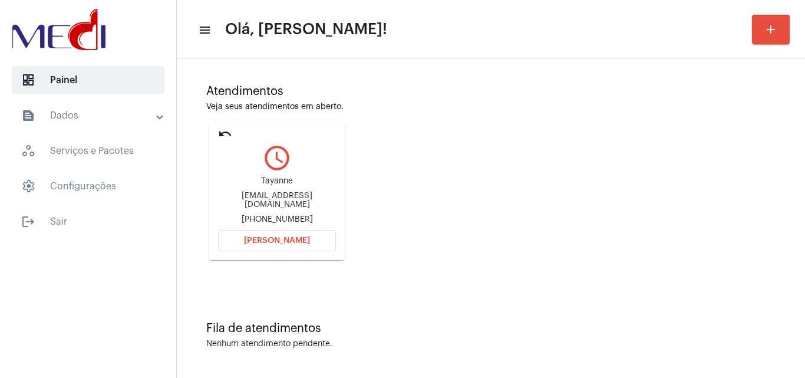
drag, startPoint x: 218, startPoint y: 198, endPoint x: 246, endPoint y: 192, distance: 29.0
click at [248, 195] on div "Tayanne Tayannelima99@hotmail.com +5511954349989" at bounding box center [277, 200] width 118 height 53
copy div "Tayann"
drag, startPoint x: 258, startPoint y: 218, endPoint x: 318, endPoint y: 213, distance: 60.3
click at [318, 215] on div "+5511954349989" at bounding box center [277, 219] width 118 height 9
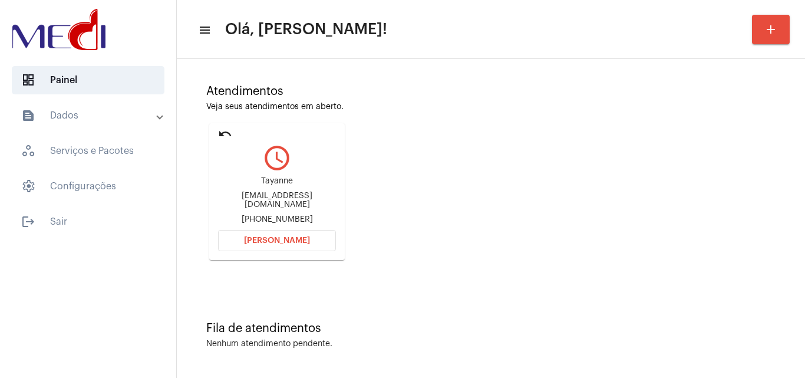
copy div "11954349989"
click at [309, 243] on button "Abrir Chamada" at bounding box center [277, 240] width 118 height 21
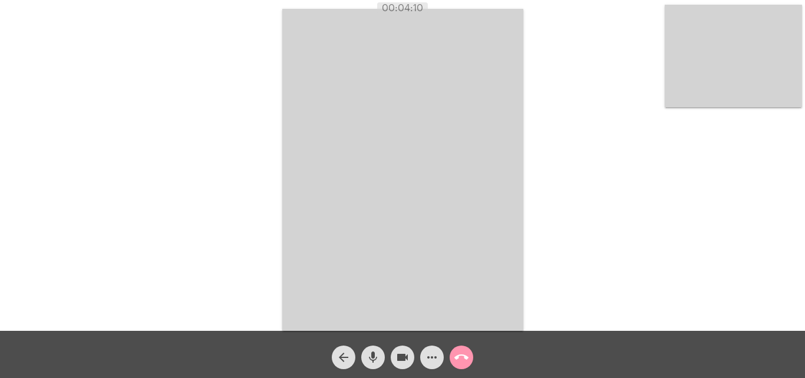
click at [461, 358] on mat-icon "call_end" at bounding box center [461, 357] width 14 height 14
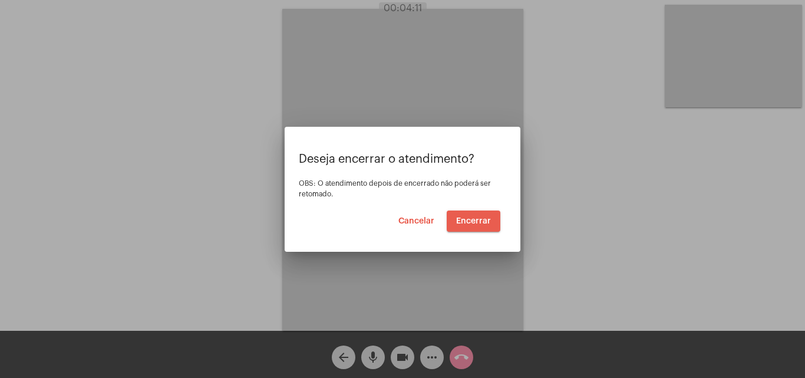
click at [472, 226] on button "Encerrar" at bounding box center [474, 220] width 54 height 21
click at [467, 220] on span "Encerrar" at bounding box center [473, 221] width 35 height 8
click at [467, 220] on video at bounding box center [402, 170] width 241 height 322
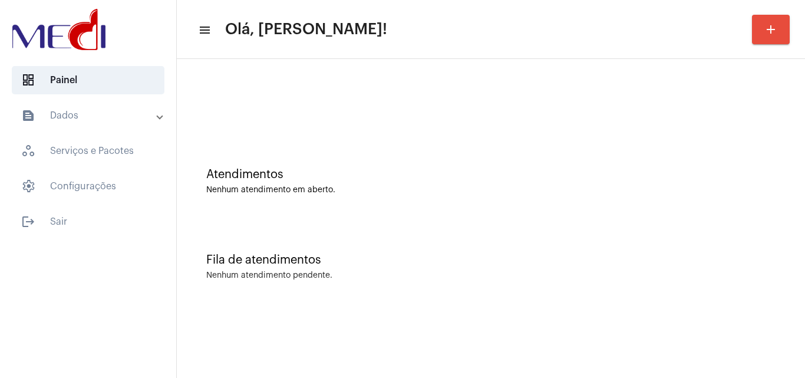
click at [421, 182] on div "Atendimentos Nenhum atendimento em aberto." at bounding box center [490, 181] width 569 height 27
click at [398, 156] on div "Atendimentos Nenhum atendimento em aberto." at bounding box center [491, 175] width 617 height 85
click at [365, 95] on div at bounding box center [491, 99] width 617 height 68
click at [466, 290] on div "Fila de atendimentos Nenhum atendimento pendente." at bounding box center [491, 260] width 617 height 85
click at [771, 281] on div "Fila de atendimentos Nenhum atendimento pendente." at bounding box center [491, 260] width 617 height 85
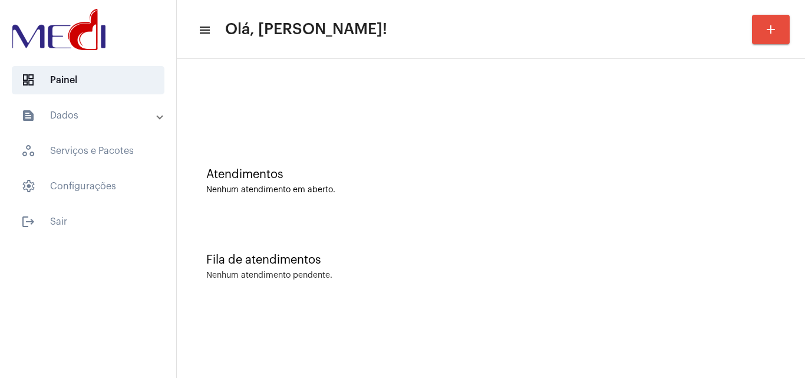
click at [381, 228] on div "Fila de atendimentos Nenhum atendimento pendente." at bounding box center [491, 260] width 617 height 85
click at [413, 319] on mat-sidenav-content "menu Olá, Leandra! add Atendimentos Nenhum atendimento em aberto. Fila de atend…" at bounding box center [491, 189] width 628 height 378
click at [398, 162] on div "Atendimentos Nenhum atendimento em aberto." at bounding box center [491, 175] width 617 height 85
click at [387, 240] on div "Fila de atendimentos Nenhum atendimento pendente." at bounding box center [491, 260] width 617 height 85
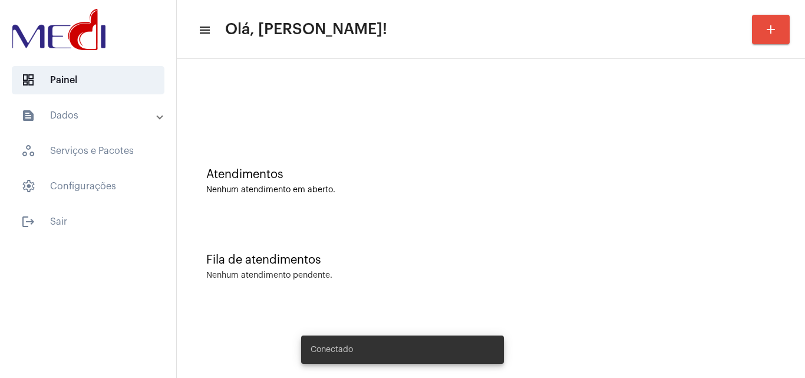
click at [475, 291] on div "Fila de atendimentos Nenhum atendimento pendente." at bounding box center [491, 260] width 617 height 85
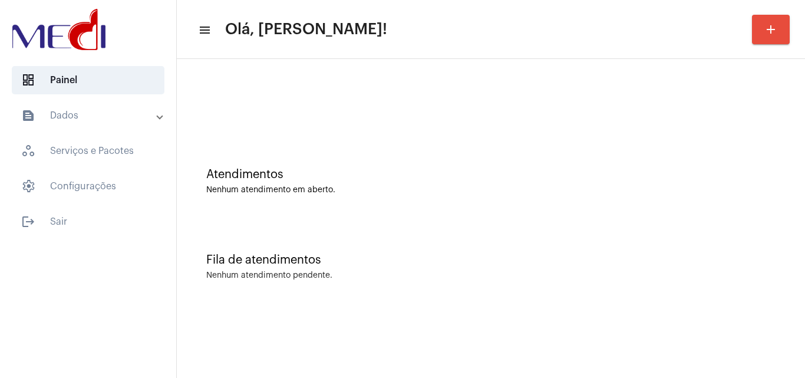
click at [413, 200] on div "Atendimentos Nenhum atendimento em aberto." at bounding box center [491, 175] width 617 height 85
